Goal: Information Seeking & Learning: Learn about a topic

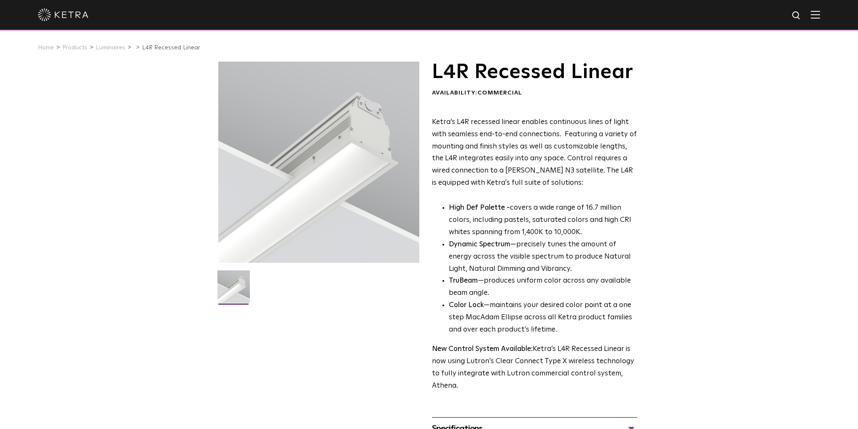
click at [511, 422] on div "Specifications" at bounding box center [534, 428] width 205 height 13
click at [116, 48] on link "Luminaires" at bounding box center [111, 48] width 30 height 6
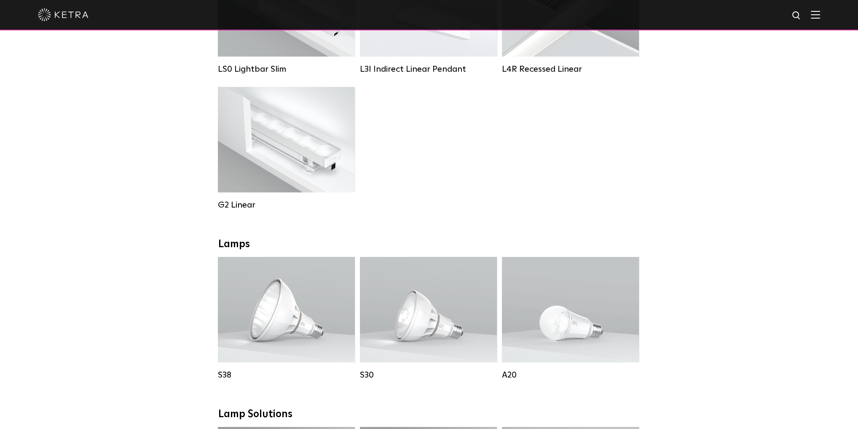
scroll to position [236, 0]
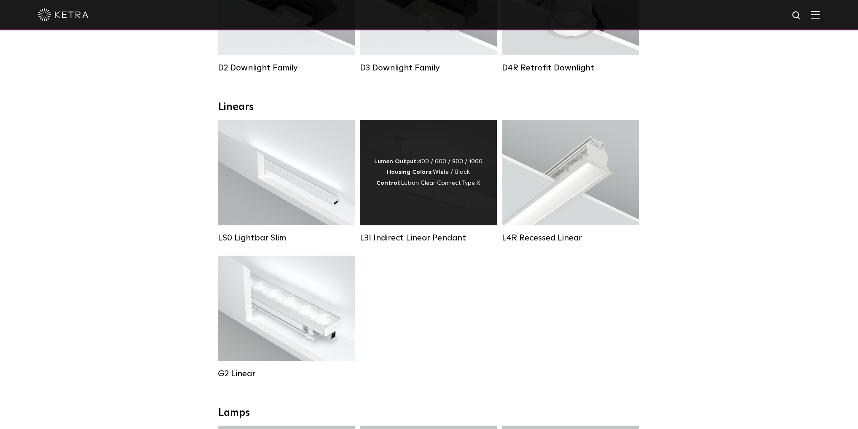
click at [425, 199] on div "Lumen Output: 400 / 600 / 800 / 1000 Housing Colors: White / Black Control: Lut…" at bounding box center [428, 172] width 137 height 105
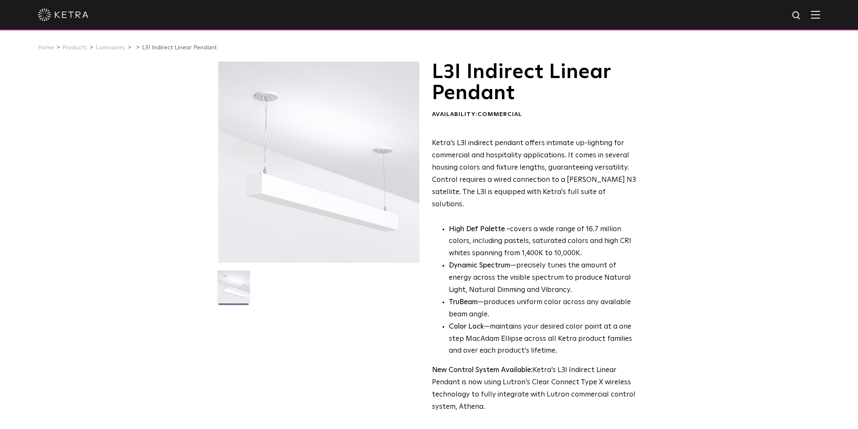
click at [226, 285] on img at bounding box center [234, 289] width 32 height 39
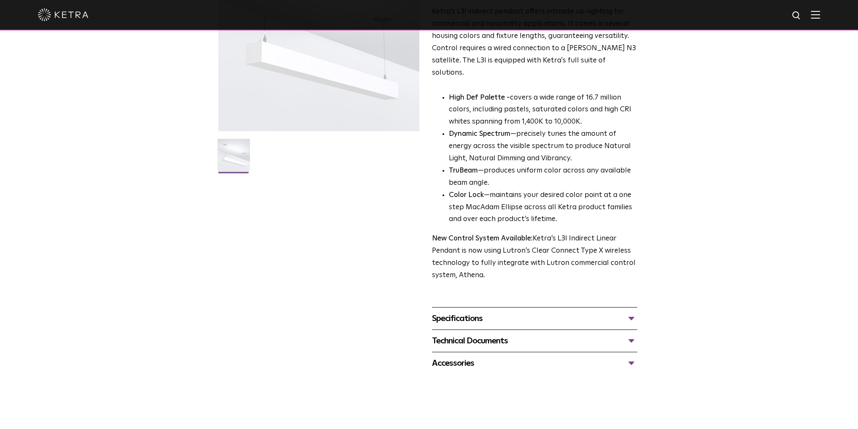
scroll to position [169, 0]
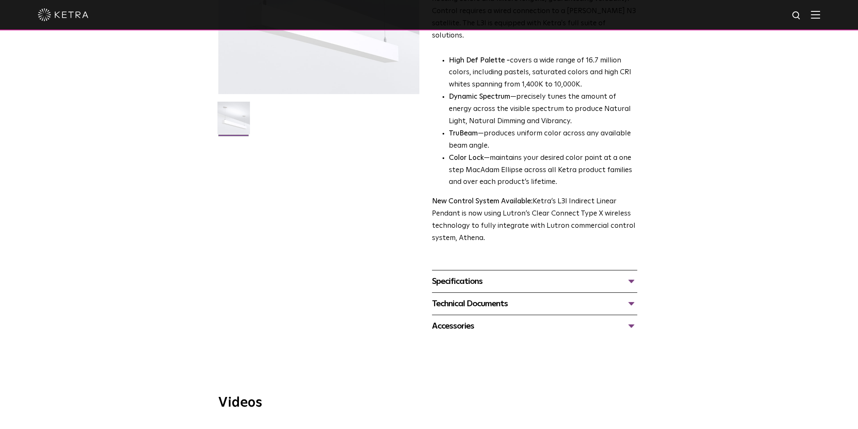
click at [538, 274] on div "Specifications" at bounding box center [534, 280] width 205 height 13
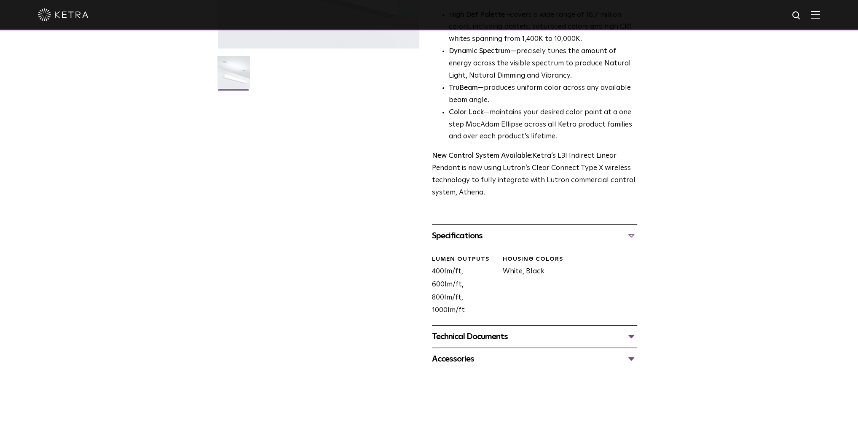
scroll to position [304, 0]
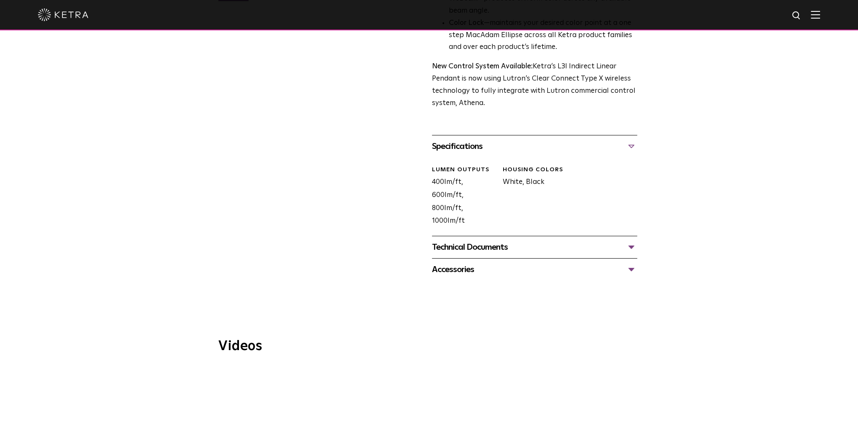
click at [494, 240] on div "Technical Documents" at bounding box center [534, 246] width 205 height 13
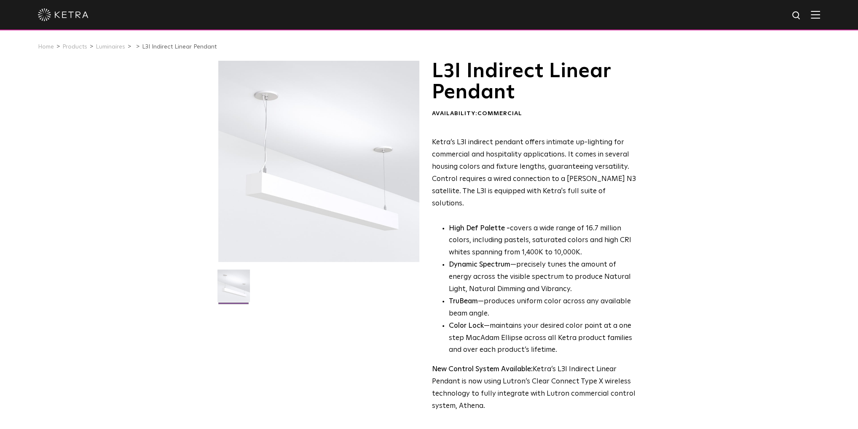
scroll to position [0, 0]
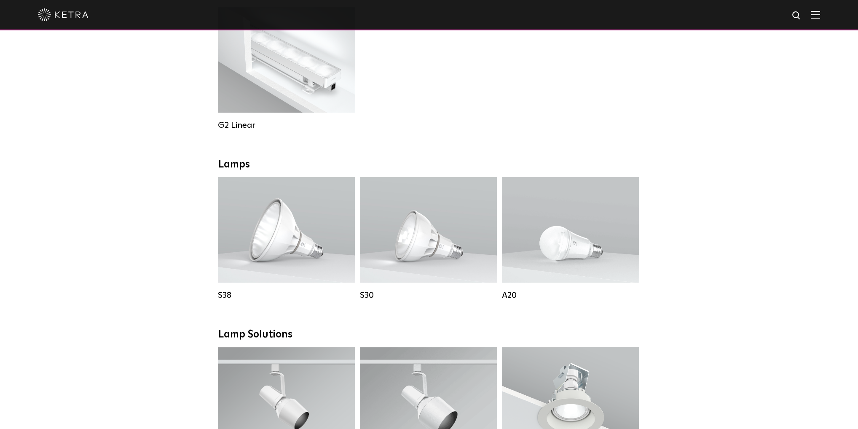
scroll to position [371, 0]
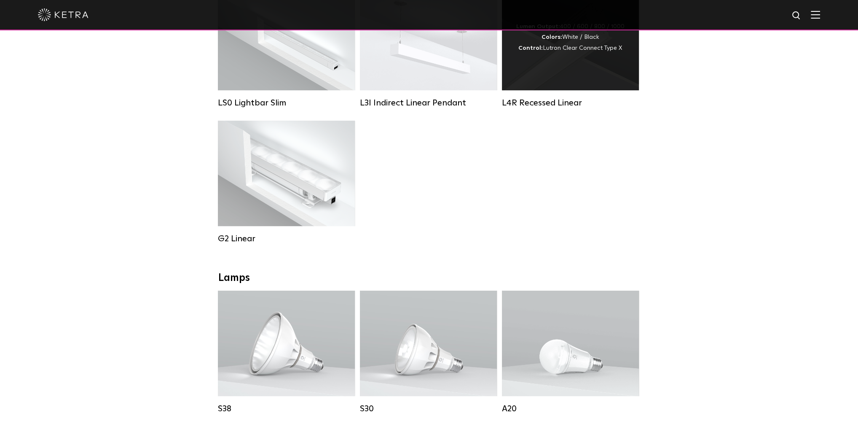
click at [553, 84] on div "Lumen Output: 400 / 600 / 800 / 1000 Colors: White / Black Control: Lutron Clea…" at bounding box center [570, 37] width 137 height 105
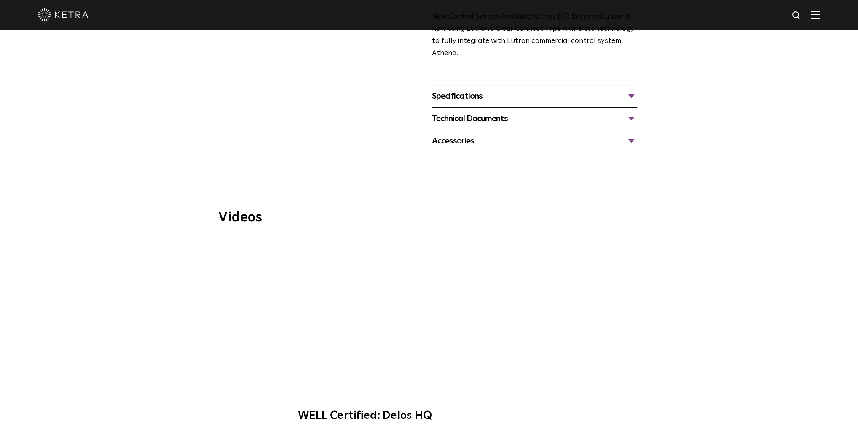
scroll to position [337, 0]
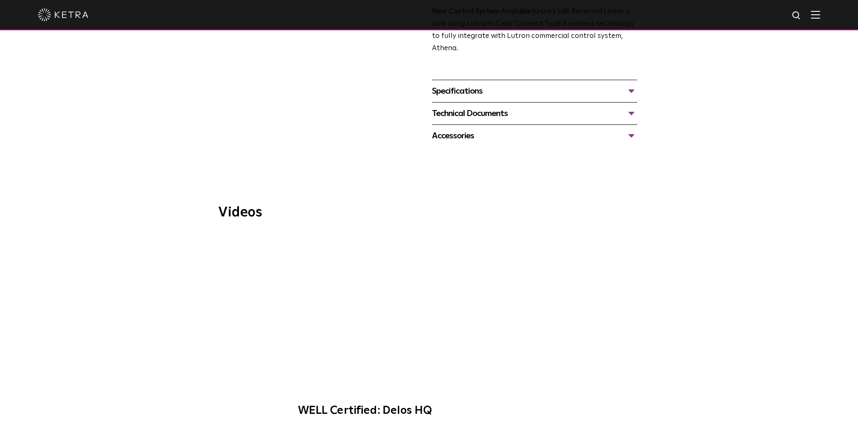
click at [598, 113] on div "Technical Documents" at bounding box center [534, 113] width 205 height 13
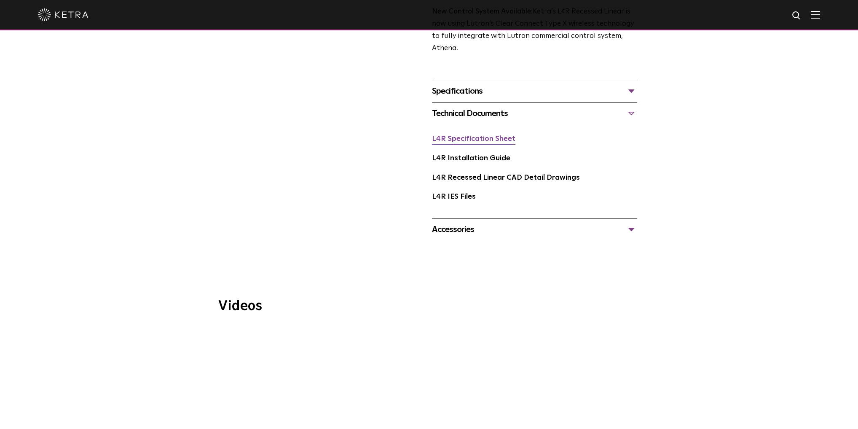
click at [457, 142] on link "L4R Specification Sheet" at bounding box center [473, 138] width 83 height 7
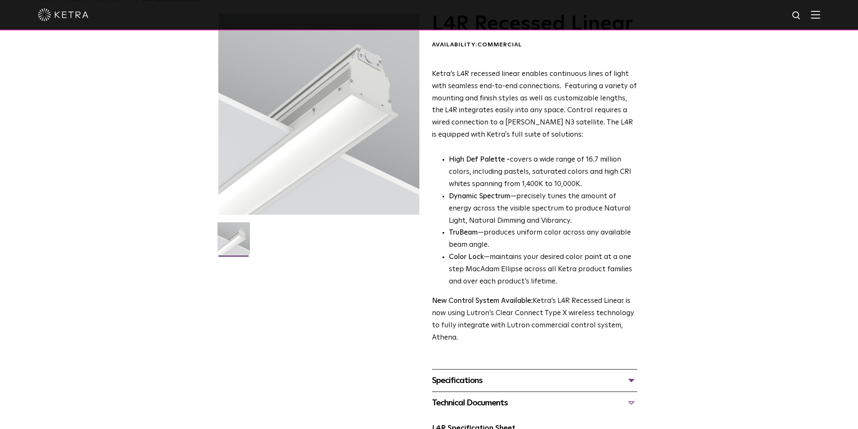
scroll to position [0, 0]
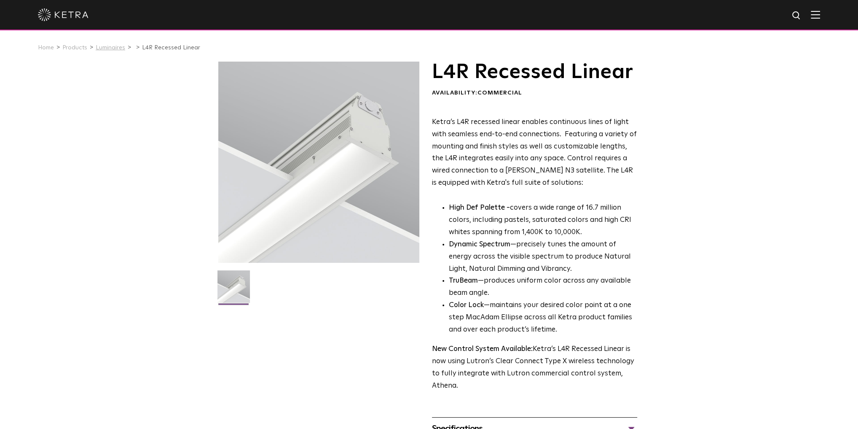
click at [113, 47] on link "Luminaires" at bounding box center [111, 48] width 30 height 6
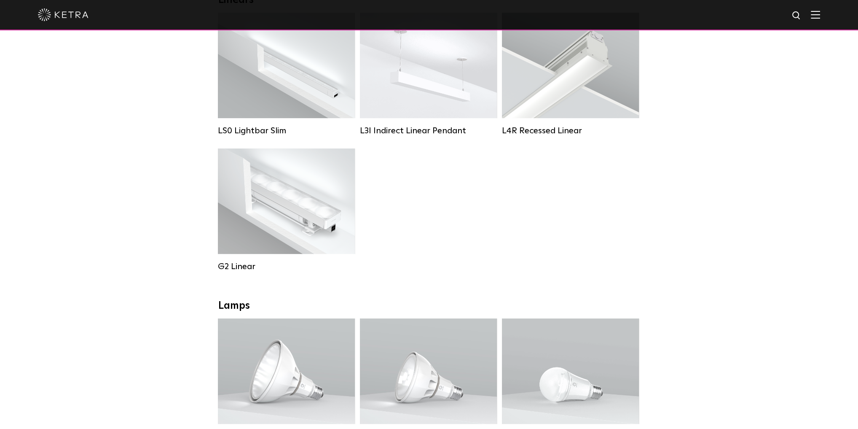
scroll to position [270, 0]
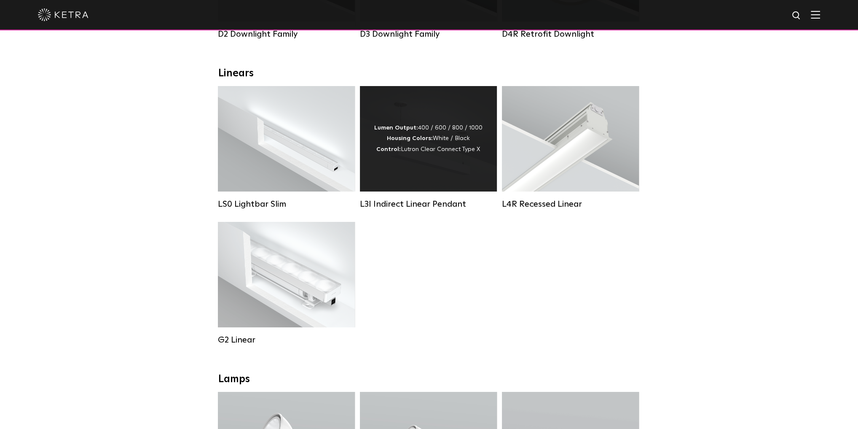
click at [419, 164] on div "Lumen Output: 400 / 600 / 800 / 1000 Housing Colors: White / Black Control: Lut…" at bounding box center [428, 138] width 137 height 105
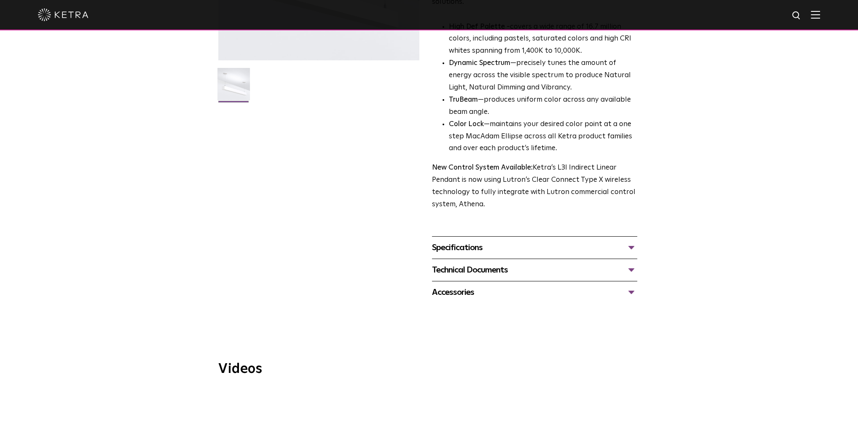
click at [481, 263] on div "Technical Documents" at bounding box center [534, 269] width 205 height 13
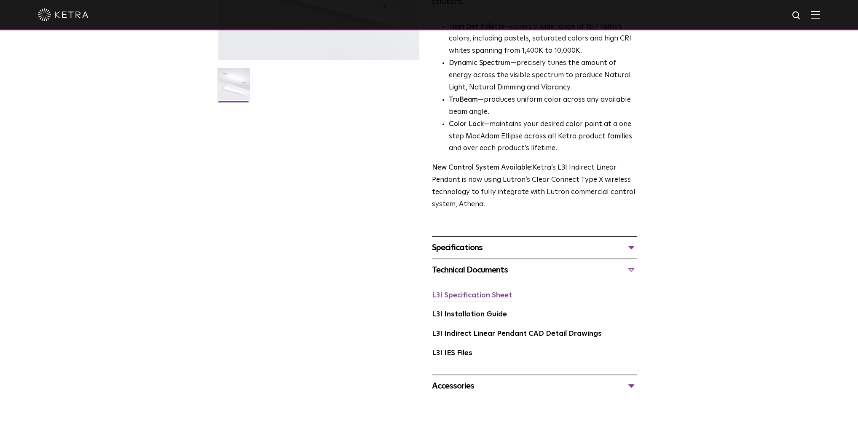
click at [490, 292] on link "L3I Specification Sheet" at bounding box center [472, 295] width 80 height 7
click at [349, 251] on div "L3I Indirect Linear Pendant Availability: Commercial Ketra’s L3I indirect penda…" at bounding box center [429, 128] width 422 height 538
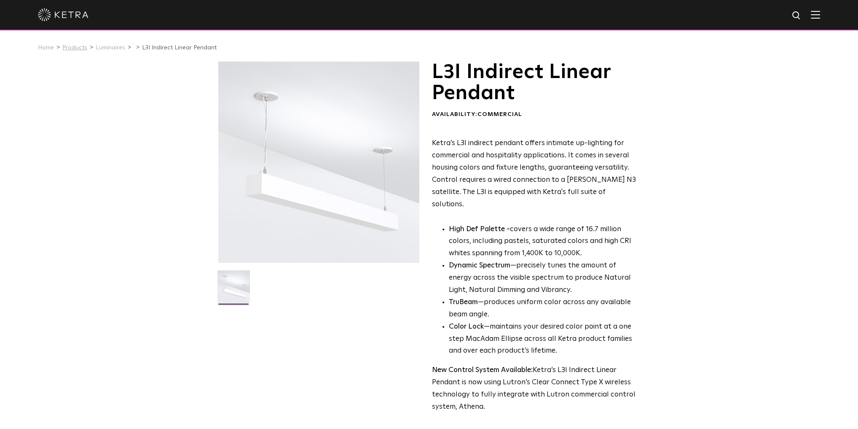
click at [76, 48] on link "Products" at bounding box center [74, 48] width 25 height 6
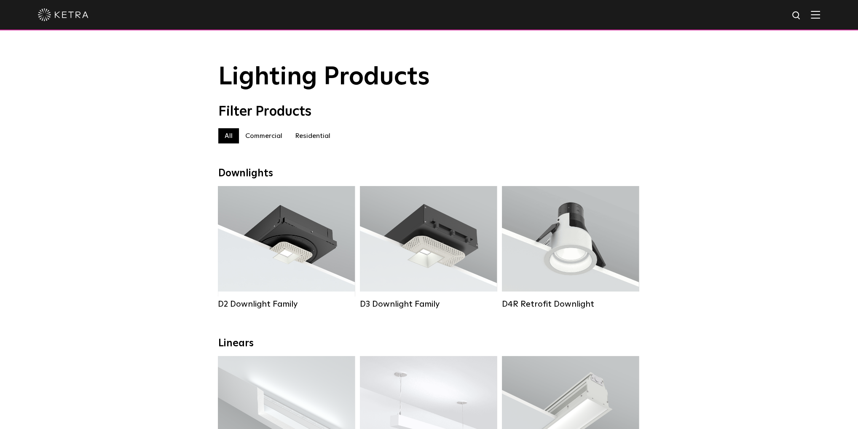
click at [307, 143] on label "Residential" at bounding box center [313, 135] width 48 height 15
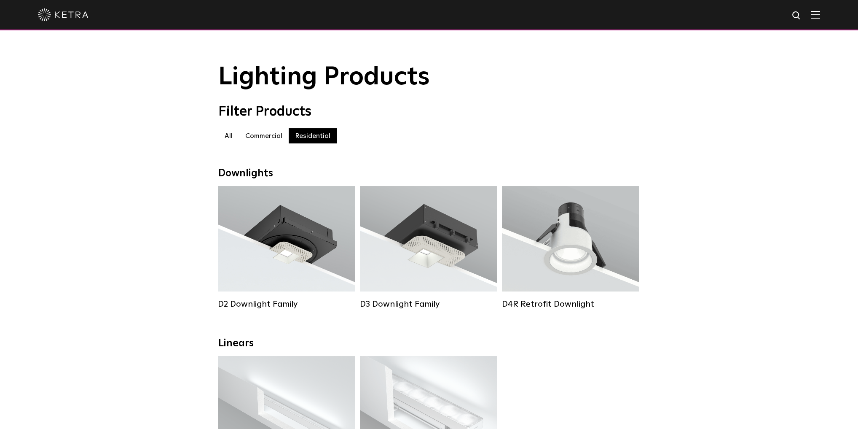
click at [270, 135] on label "Commercial" at bounding box center [264, 135] width 50 height 15
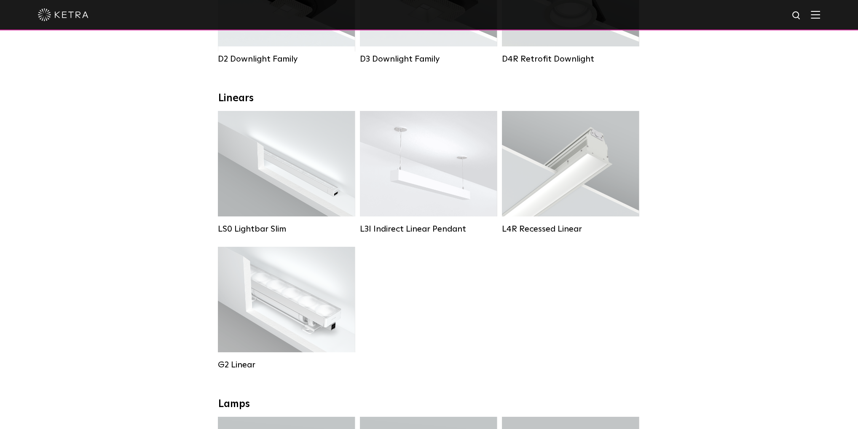
scroll to position [270, 0]
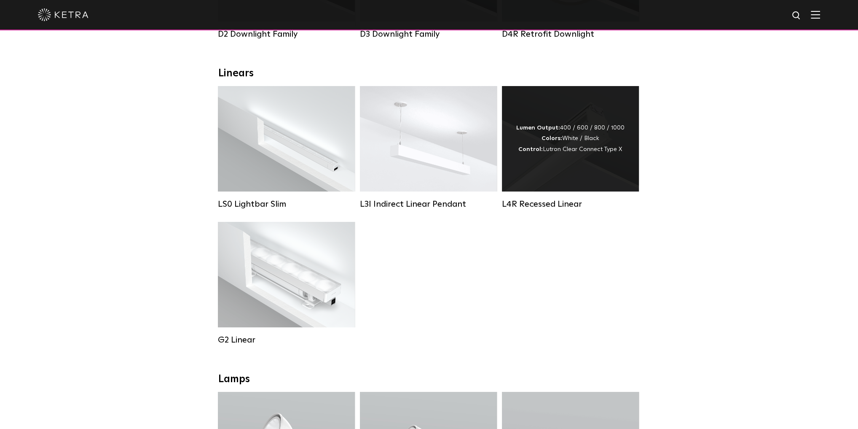
click at [586, 138] on div "Lumen Output: 400 / 600 / 800 / 1000 Colors: White / Black Control: Lutron Clea…" at bounding box center [570, 139] width 108 height 32
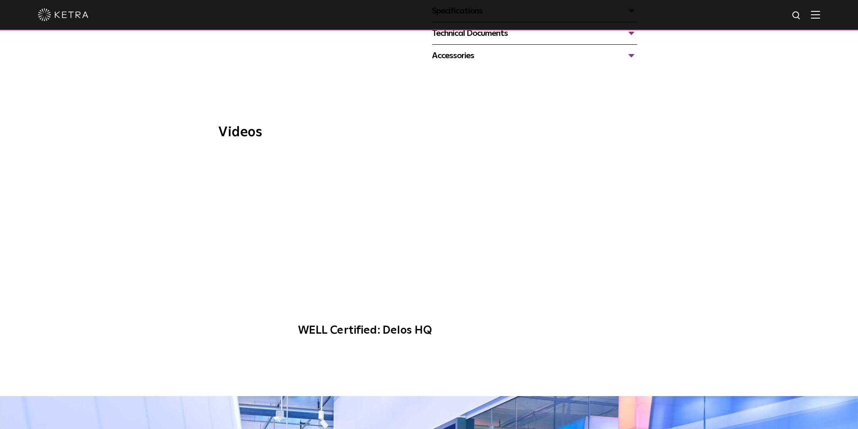
scroll to position [438, 0]
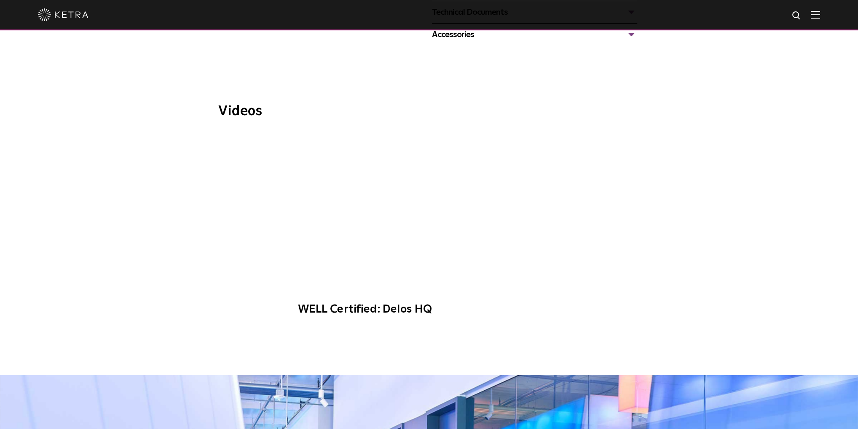
click at [435, 211] on span "WELL Certified: Delos HQ" at bounding box center [429, 229] width 284 height 192
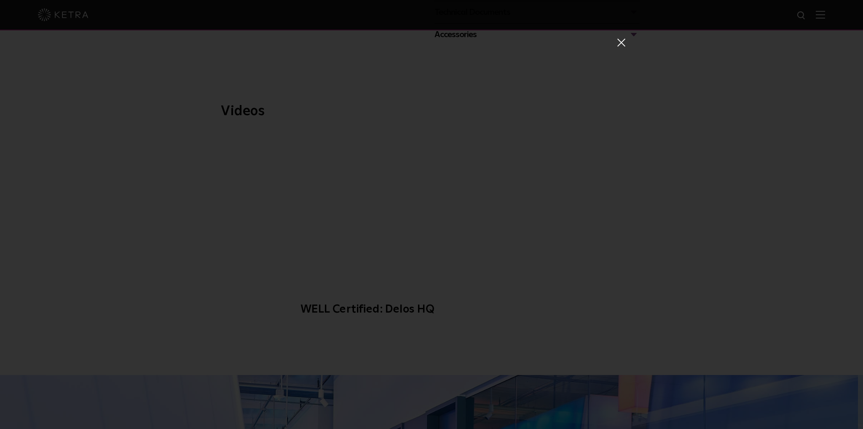
click at [618, 45] on span at bounding box center [620, 42] width 9 height 8
